Goal: Task Accomplishment & Management: Manage account settings

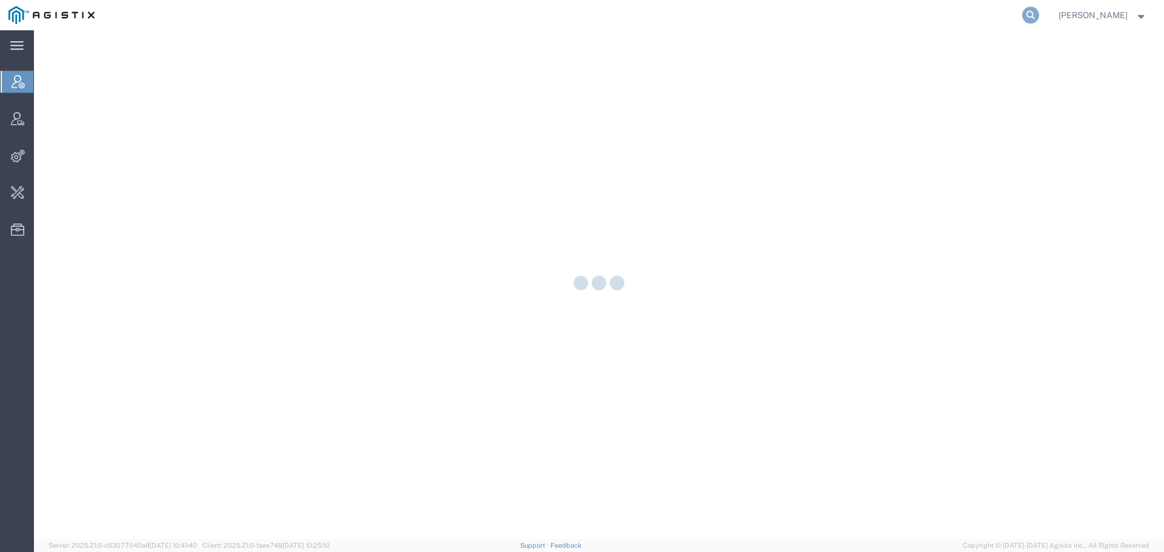
click at [1039, 16] on icon at bounding box center [1030, 15] width 17 height 17
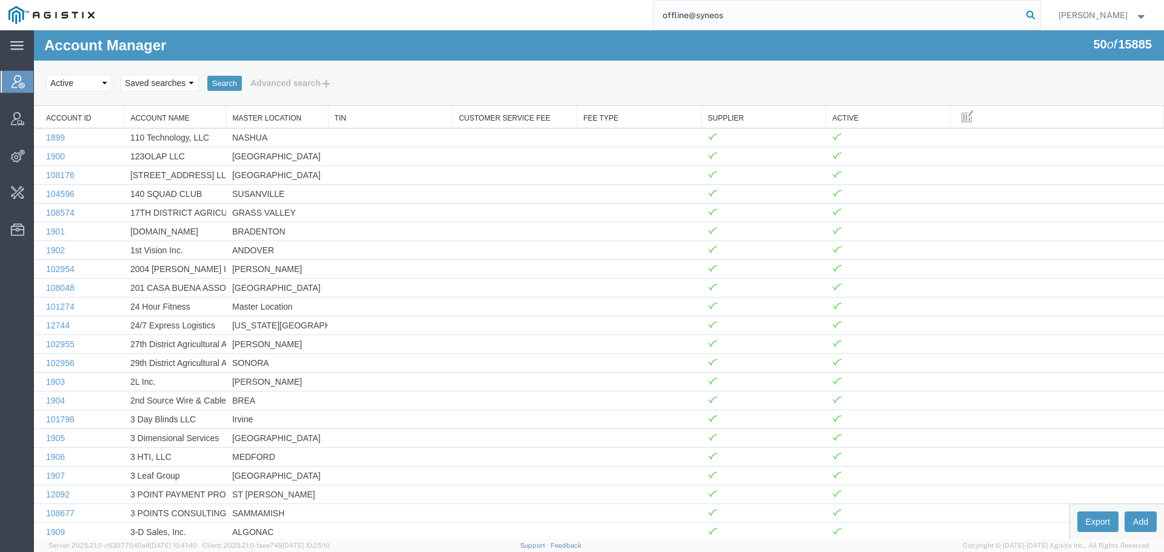
type input "offline@syneos"
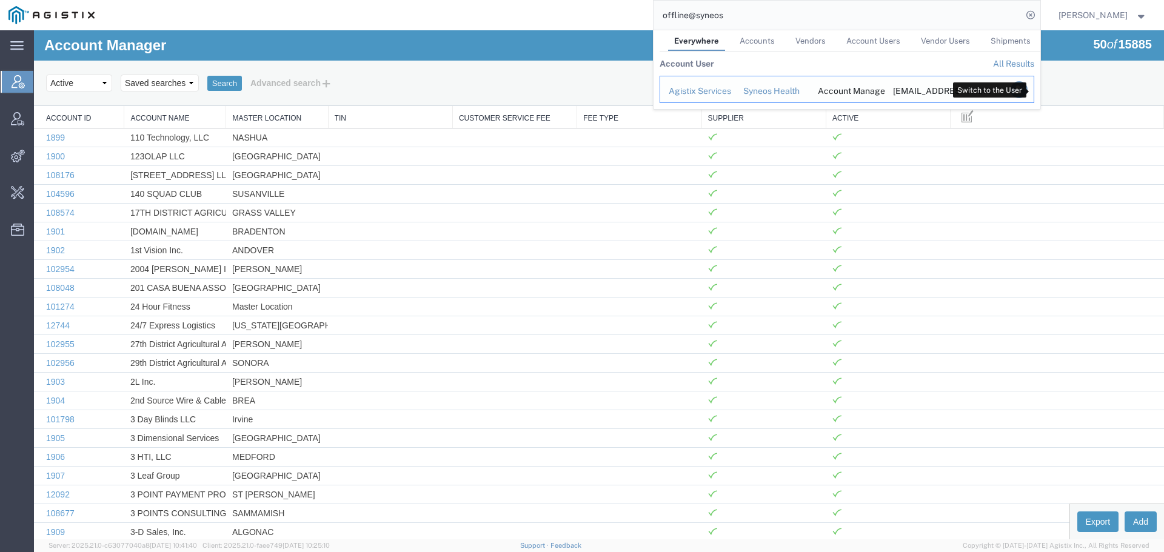
click at [1027, 91] on icon "Search Results" at bounding box center [1018, 89] width 17 height 17
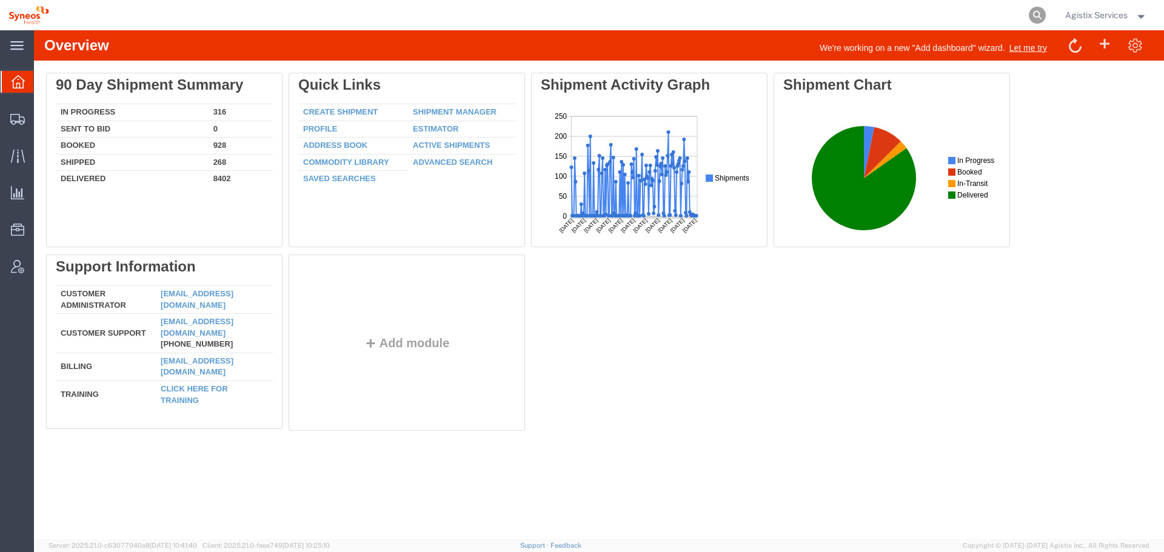
click at [1029, 16] on icon at bounding box center [1037, 15] width 17 height 17
paste input "57135639"
type input "57135639"
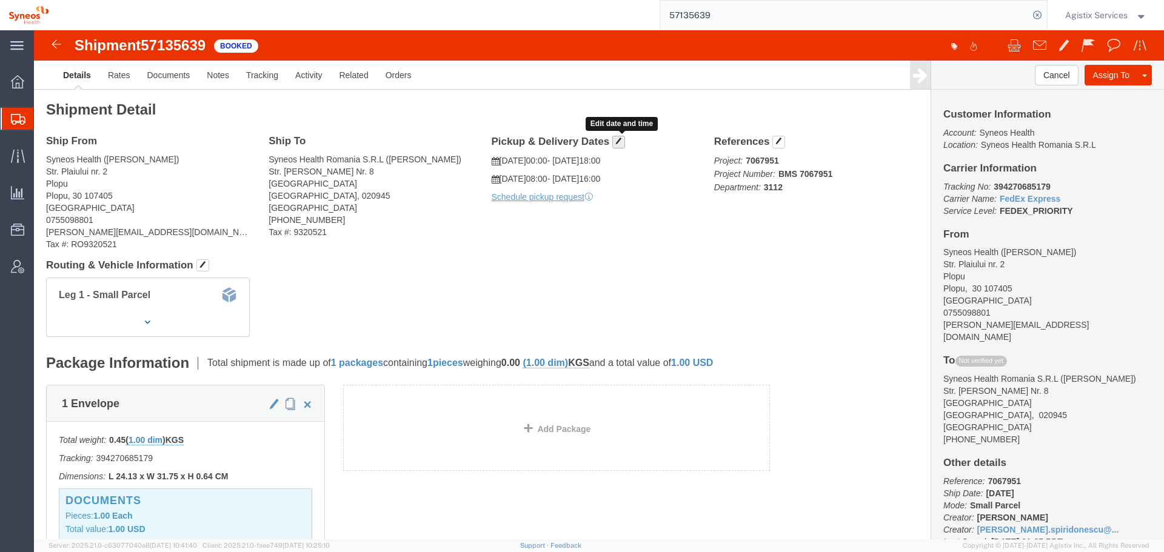
click button "button"
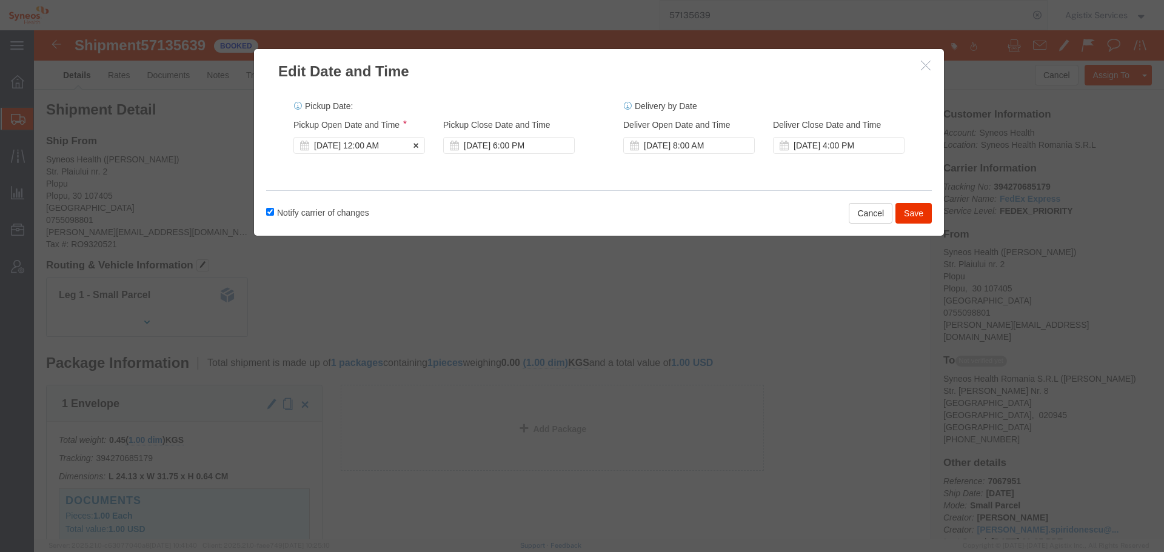
click div "[DATE] 12:00 AM"
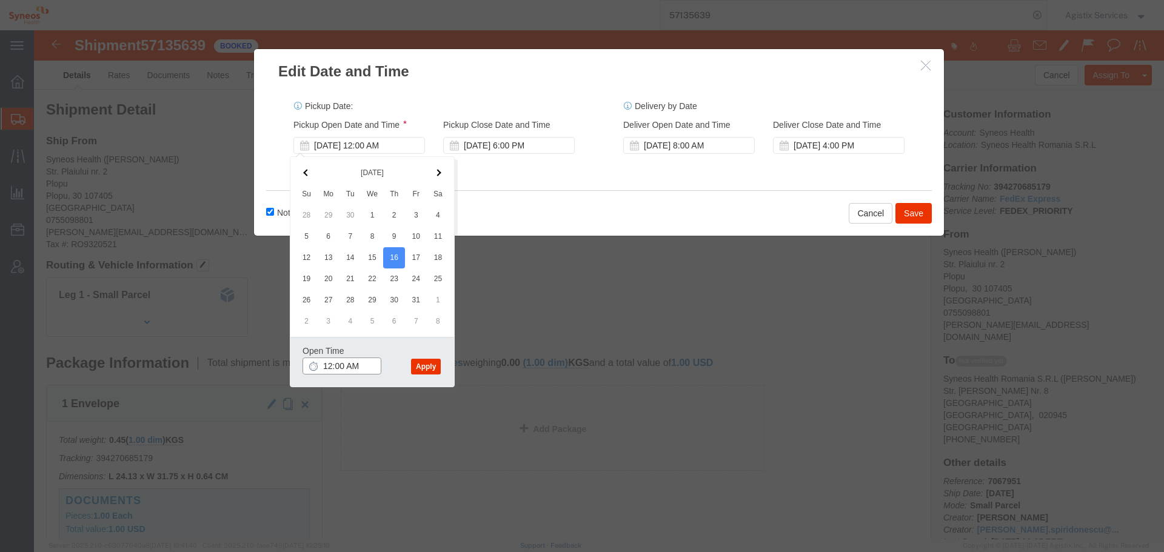
click input "12:00 AM"
type input "12:00 p"
click button "Apply"
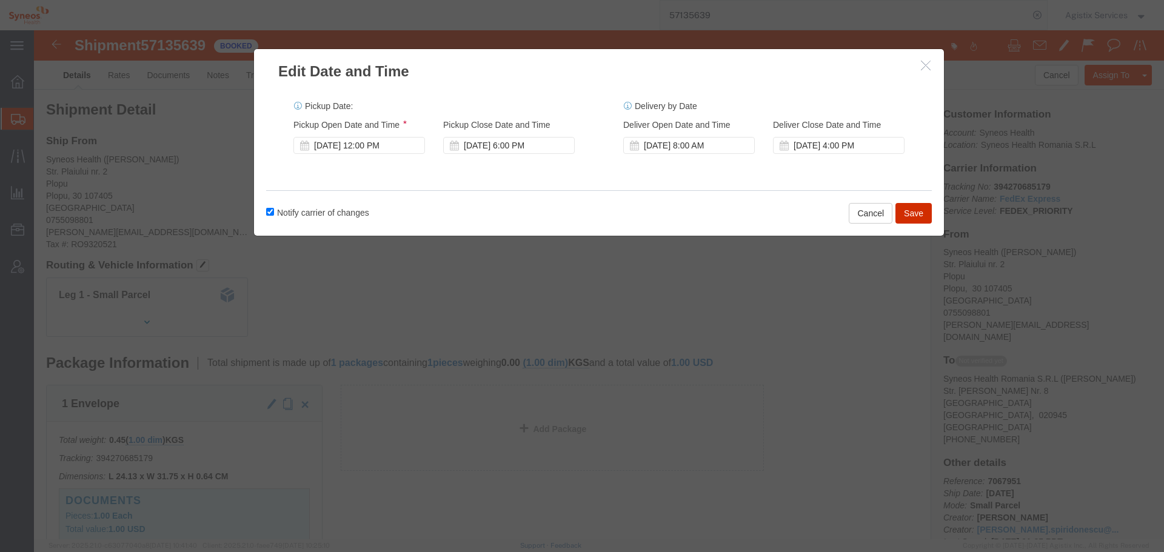
click button "Save"
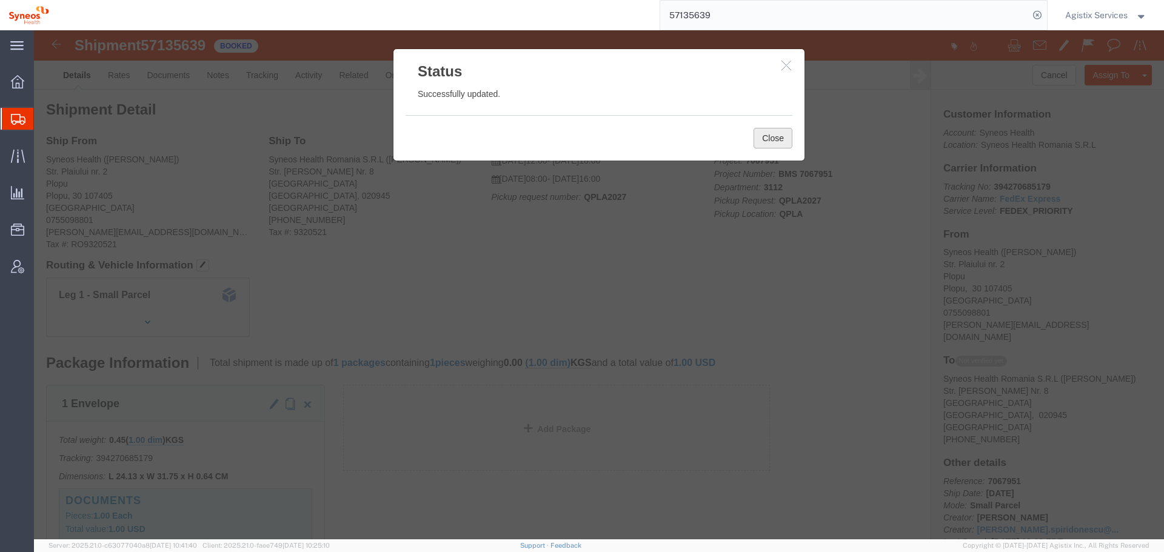
drag, startPoint x: 762, startPoint y: 136, endPoint x: 729, endPoint y: 106, distance: 45.1
click button "Close"
